Goal: Task Accomplishment & Management: Manage account settings

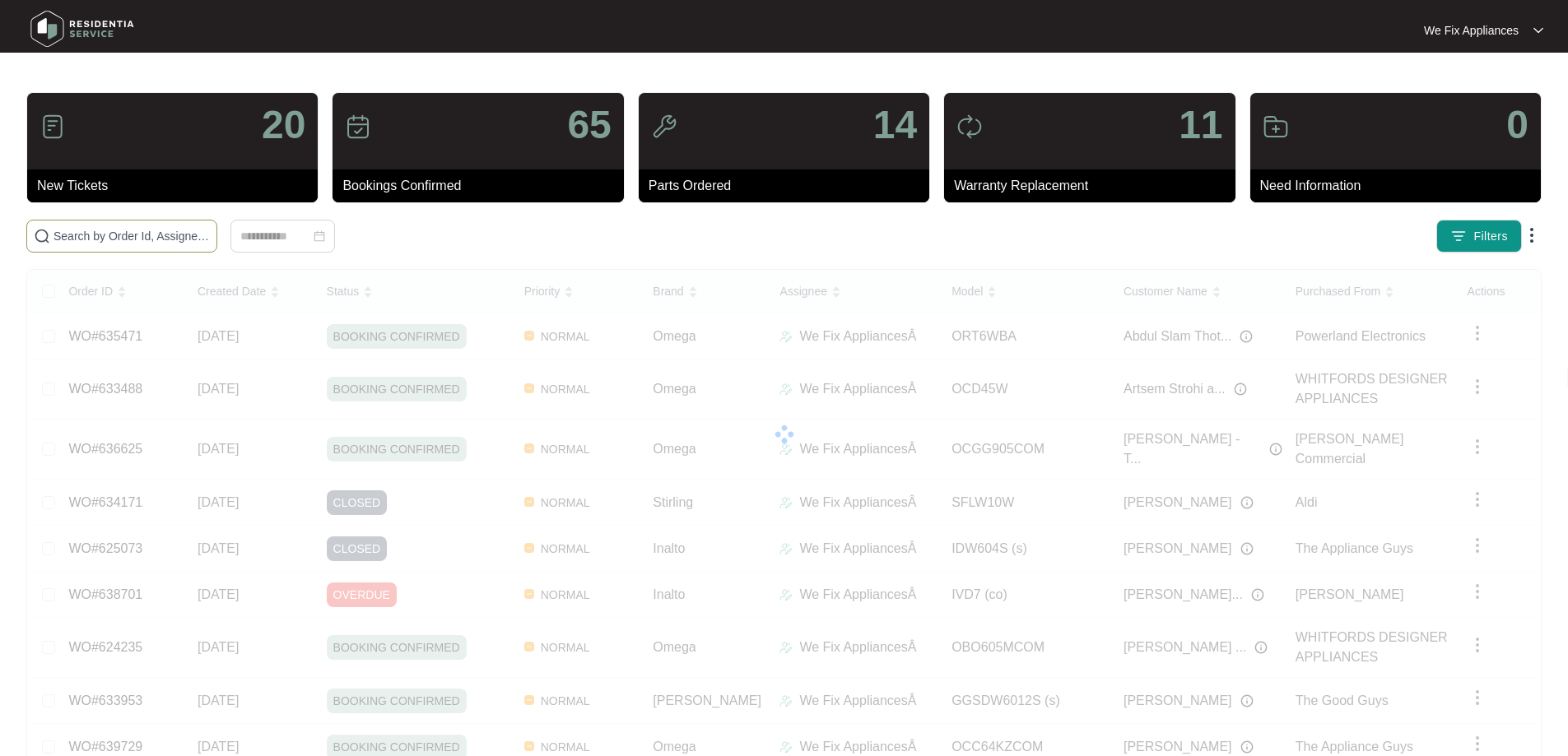
drag, startPoint x: 153, startPoint y: 247, endPoint x: 175, endPoint y: 233, distance: 26.1
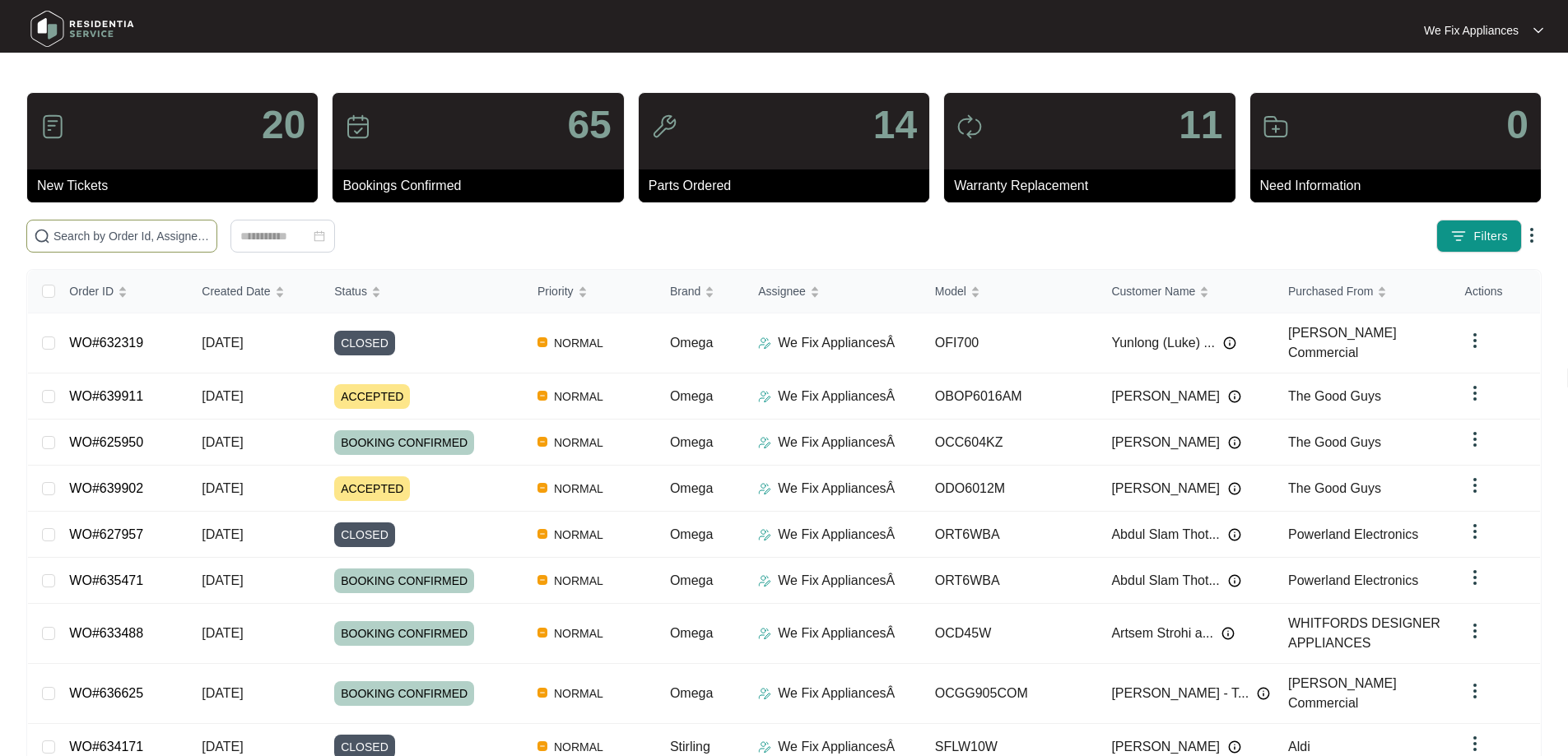
paste input "639911"
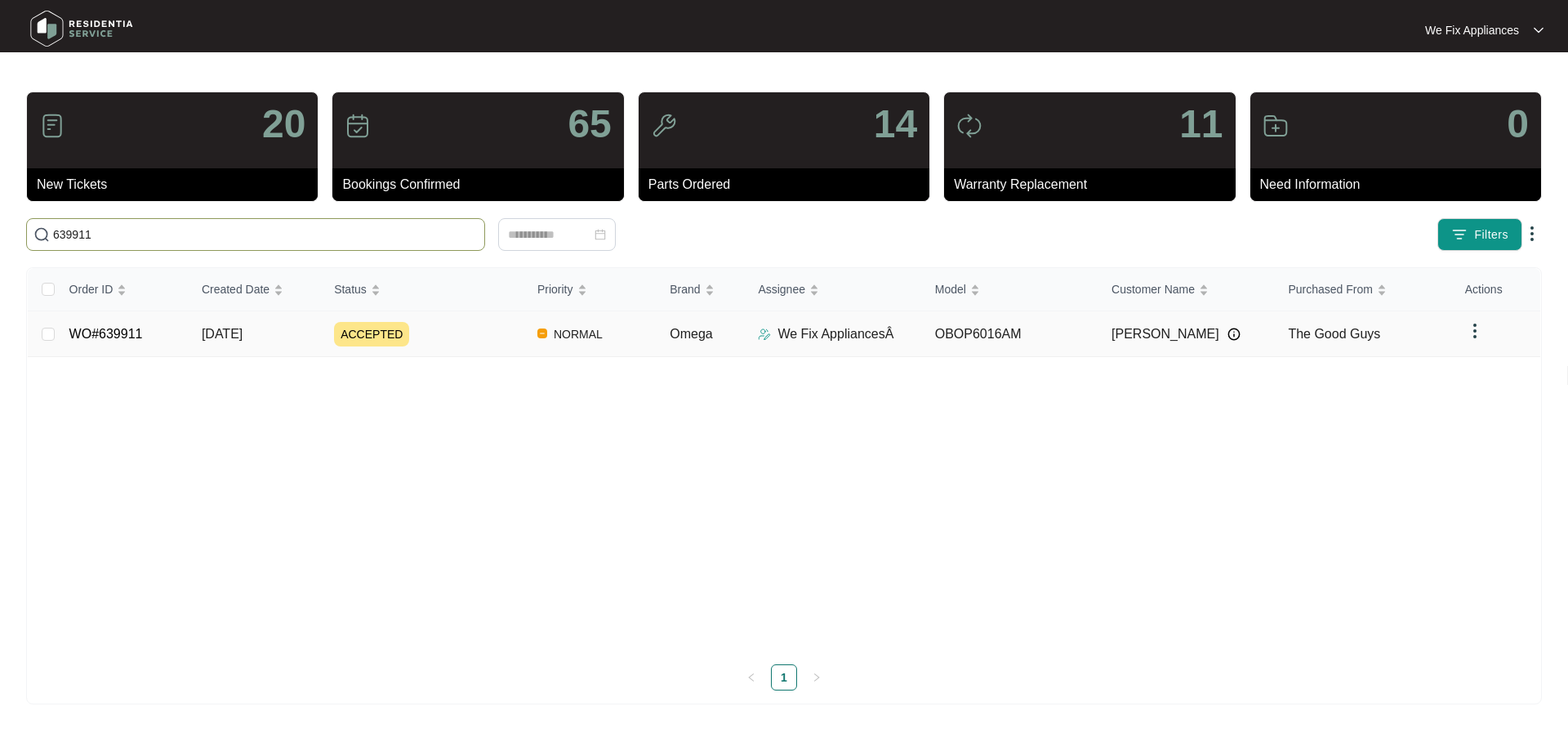
type input "639911"
click at [105, 335] on link "WO#639911" at bounding box center [106, 334] width 74 height 14
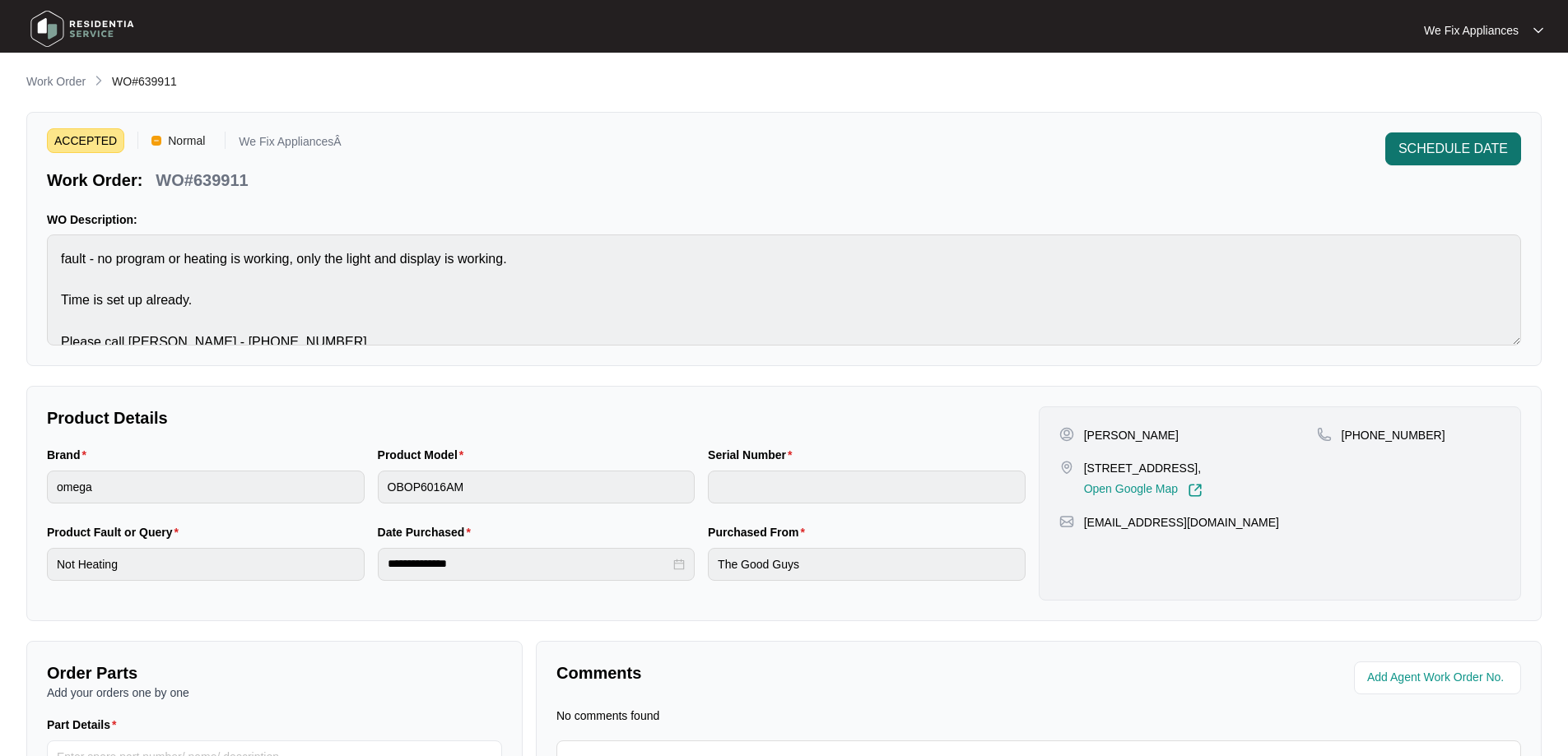
click at [1425, 148] on span "SCHEDULE DATE" at bounding box center [1453, 148] width 110 height 19
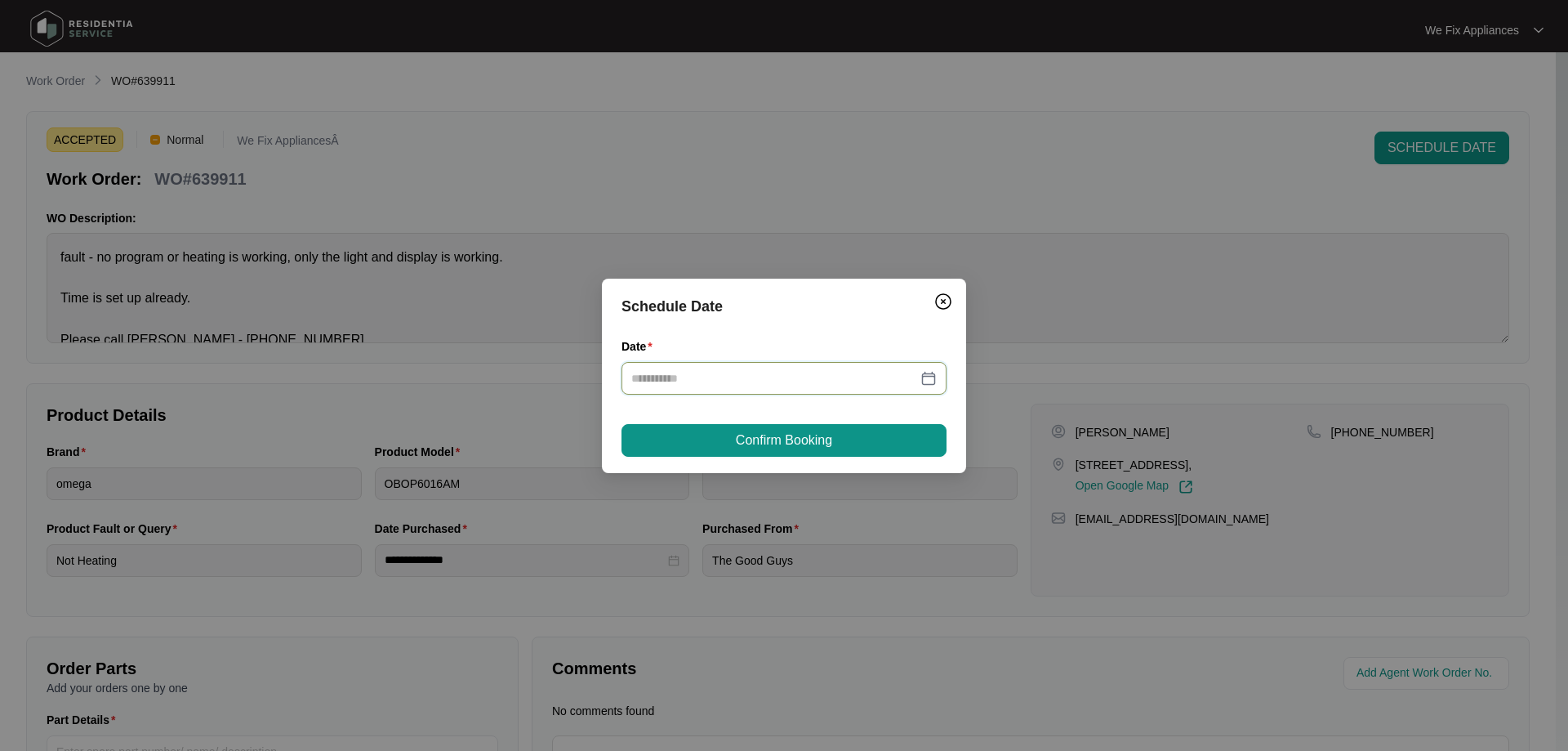
click at [697, 373] on input "Date" at bounding box center [775, 378] width 286 height 18
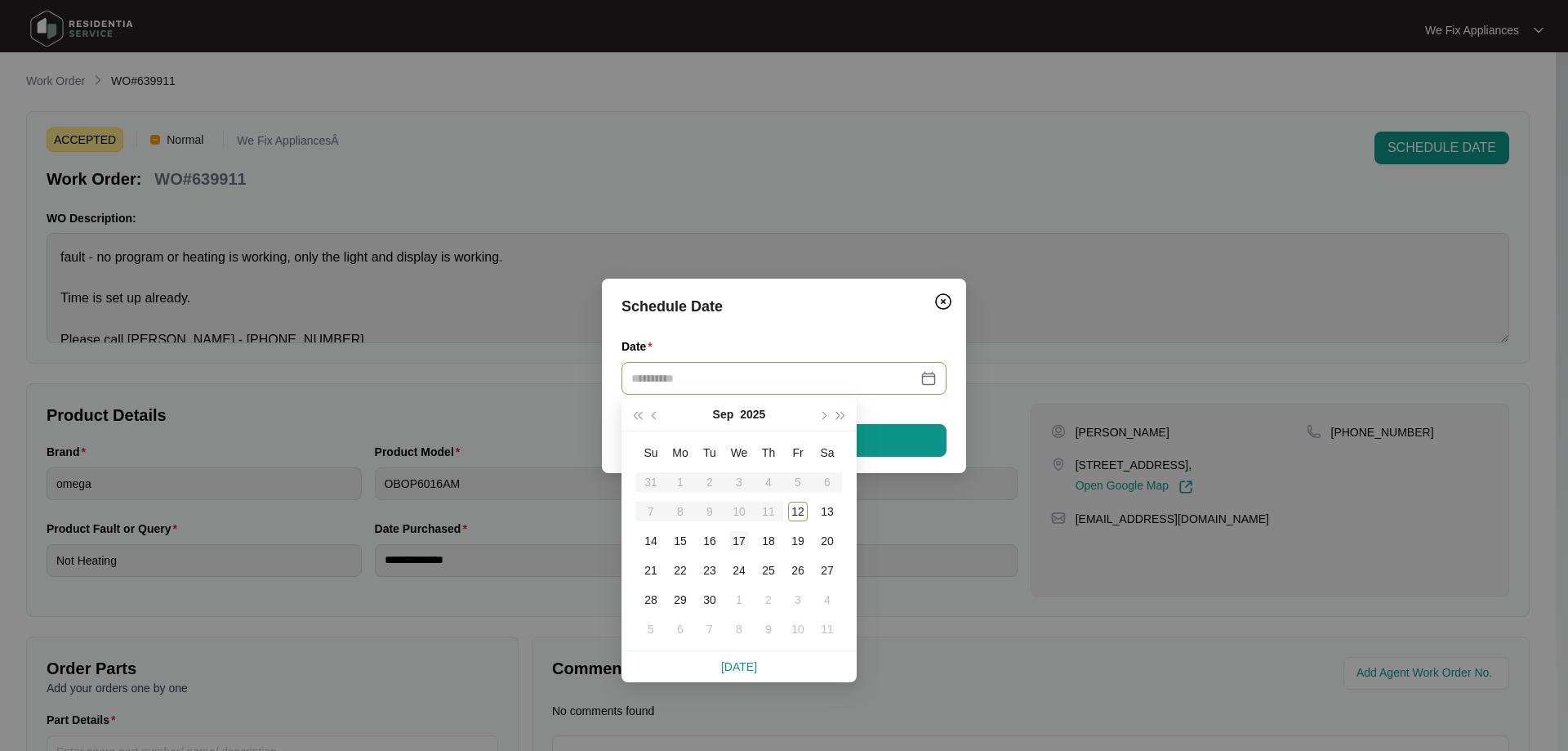
type input "**********"
click at [739, 534] on div "17" at bounding box center [739, 541] width 19 height 19
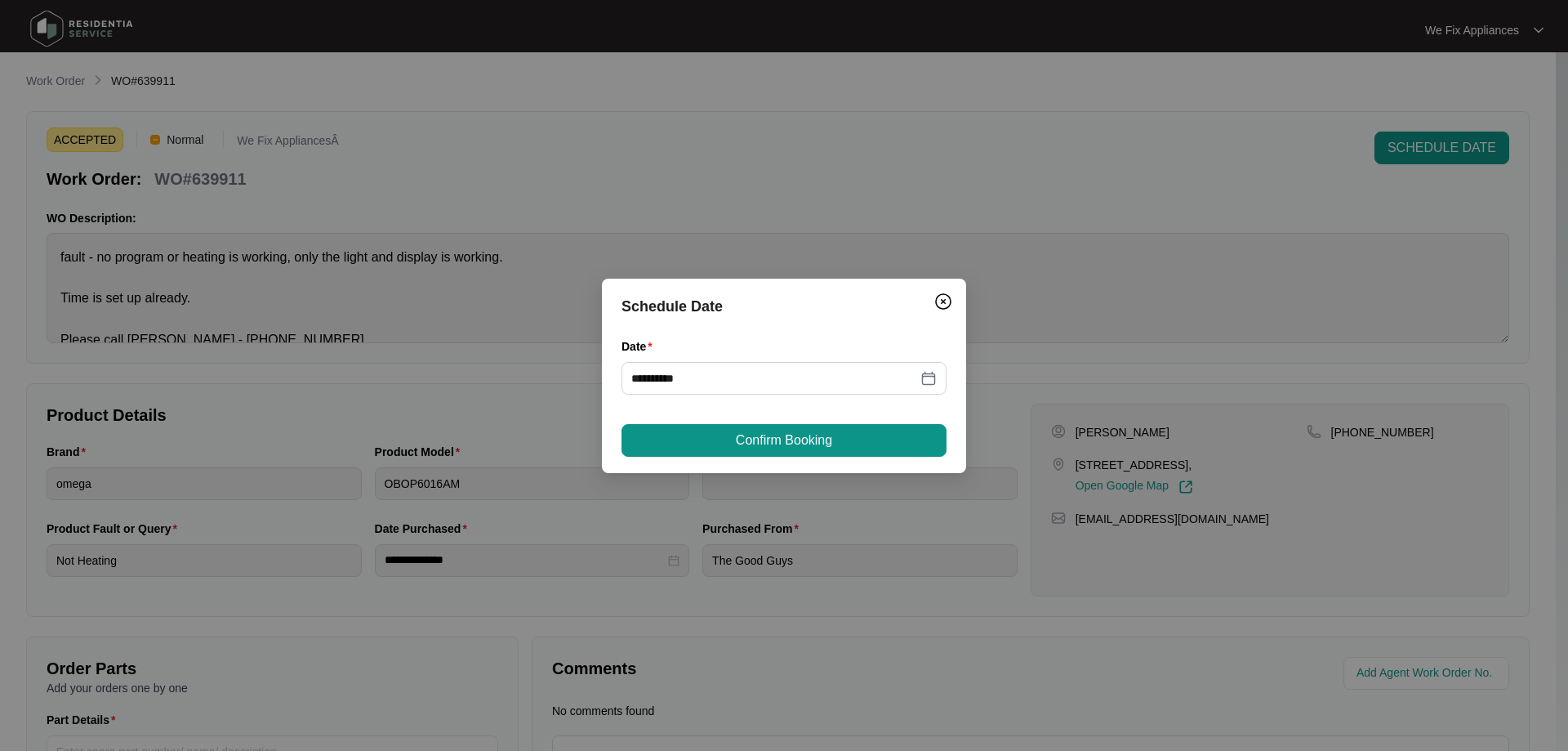
click at [724, 427] on button "Confirm Booking" at bounding box center [784, 440] width 325 height 33
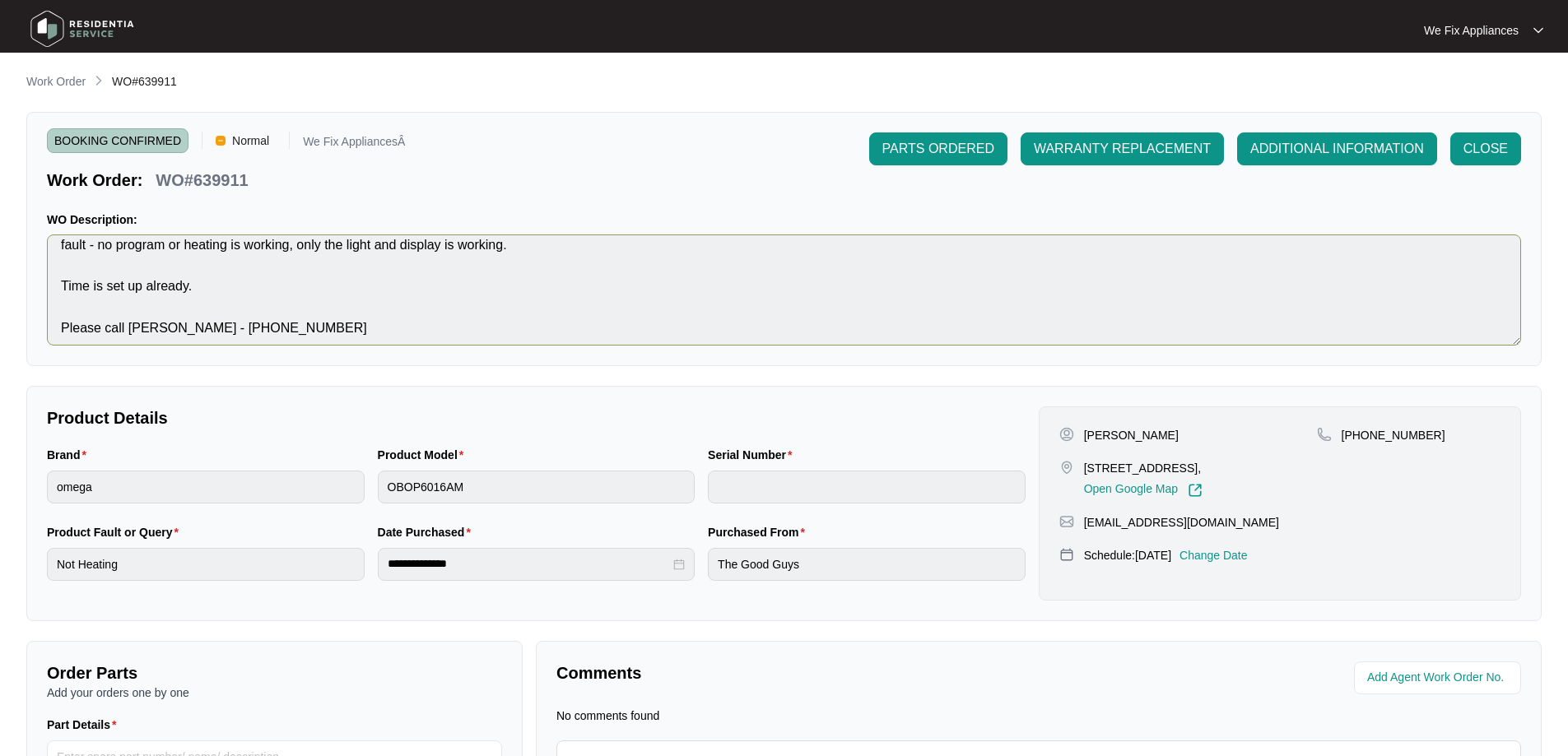
scroll to position [20, 0]
